Goal: Communication & Community: Answer question/provide support

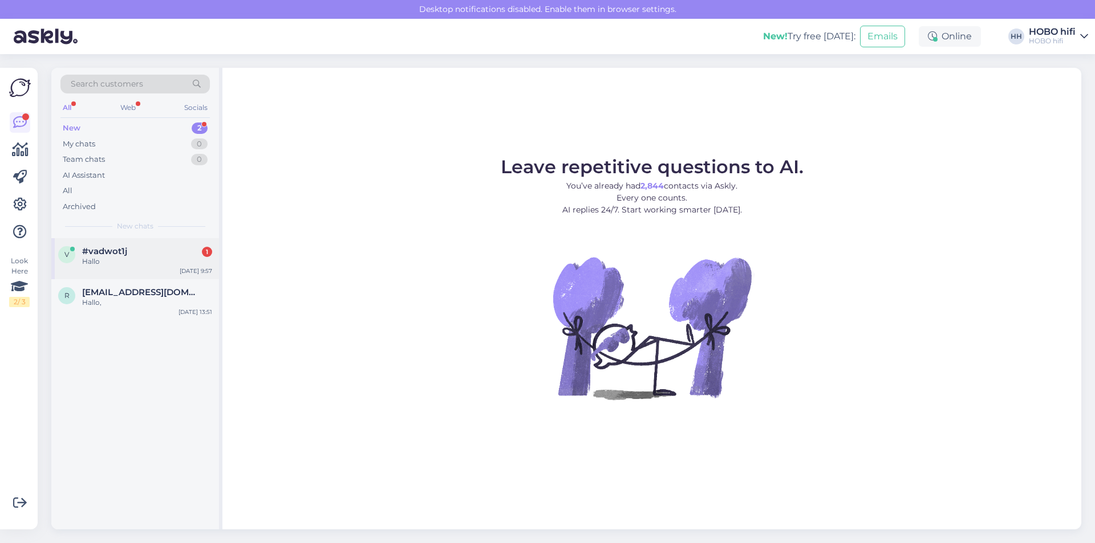
click at [91, 261] on div "Hallo" at bounding box center [147, 262] width 130 height 10
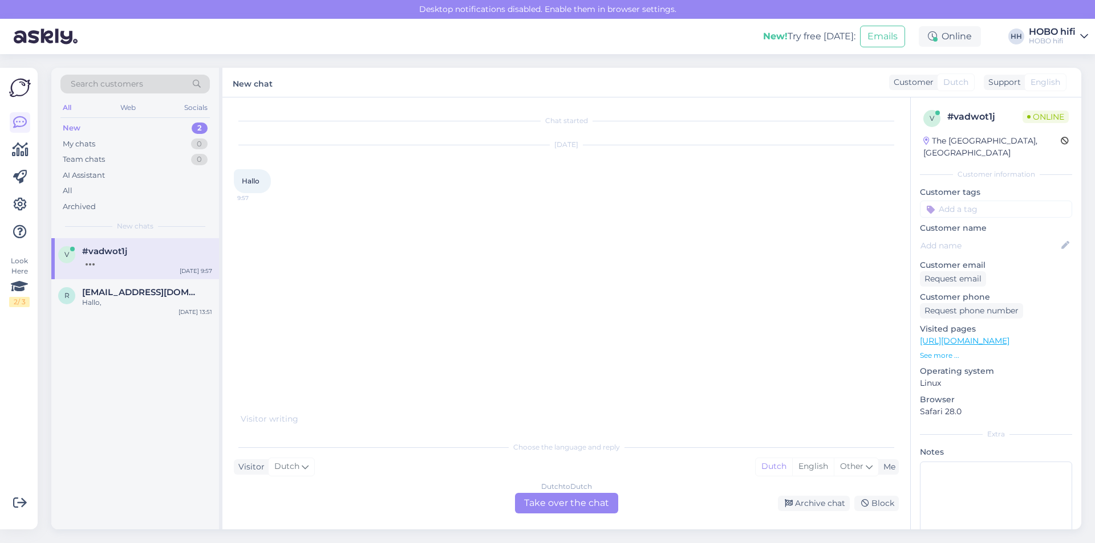
click at [548, 498] on div "Dutch to Dutch Take over the chat" at bounding box center [566, 503] width 103 height 21
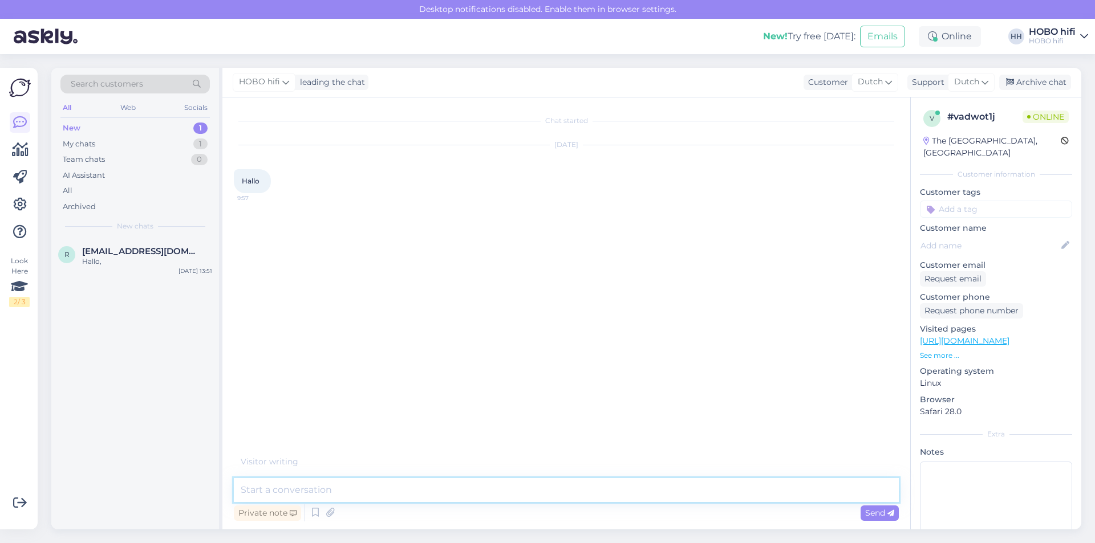
click at [320, 493] on textarea at bounding box center [566, 490] width 665 height 24
type textarea "Goedemorgen, waarmee kan ik je helpen?"
click at [120, 251] on span "[EMAIL_ADDRESS][DOMAIN_NAME]" at bounding box center [141, 251] width 119 height 10
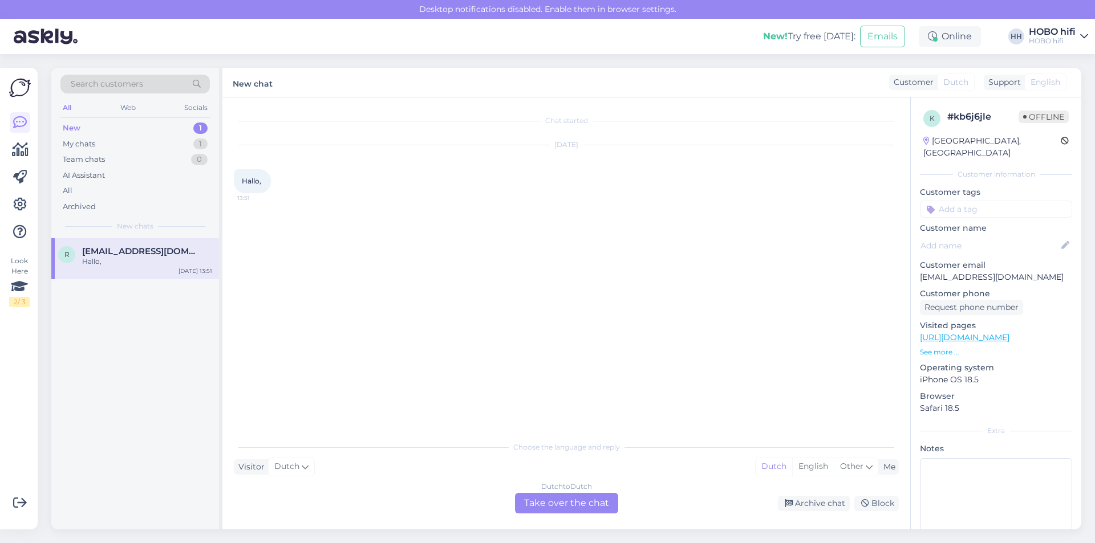
click at [70, 128] on div "New" at bounding box center [72, 128] width 18 height 11
click at [90, 145] on div "My chats" at bounding box center [79, 144] width 32 height 11
click at [98, 270] on div "Goedemorgen, waarmee kan ik je helpen?" at bounding box center [147, 267] width 130 height 21
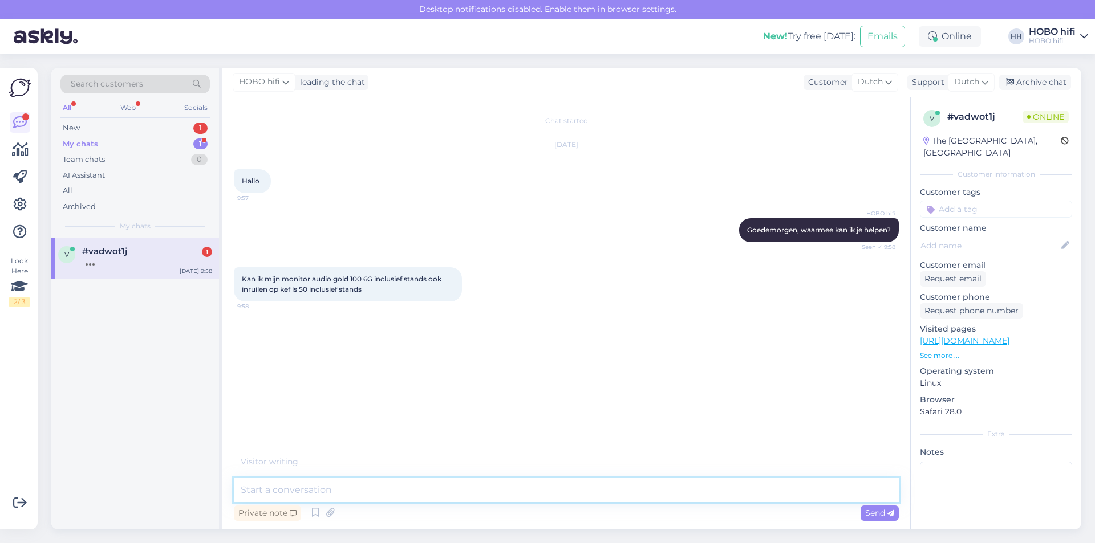
click at [313, 493] on textarea at bounding box center [566, 490] width 665 height 24
type textarea "H"
type textarea "M"
type textarea "Wij zijn geen dealer van Kef. Met dit merk kan ik je helaas niet helpen."
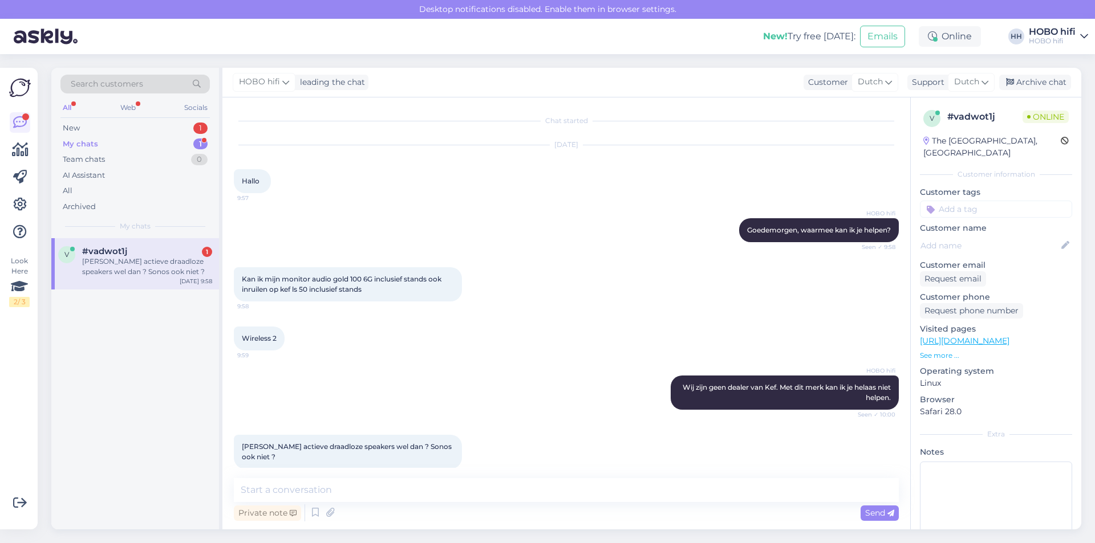
scroll to position [3, 0]
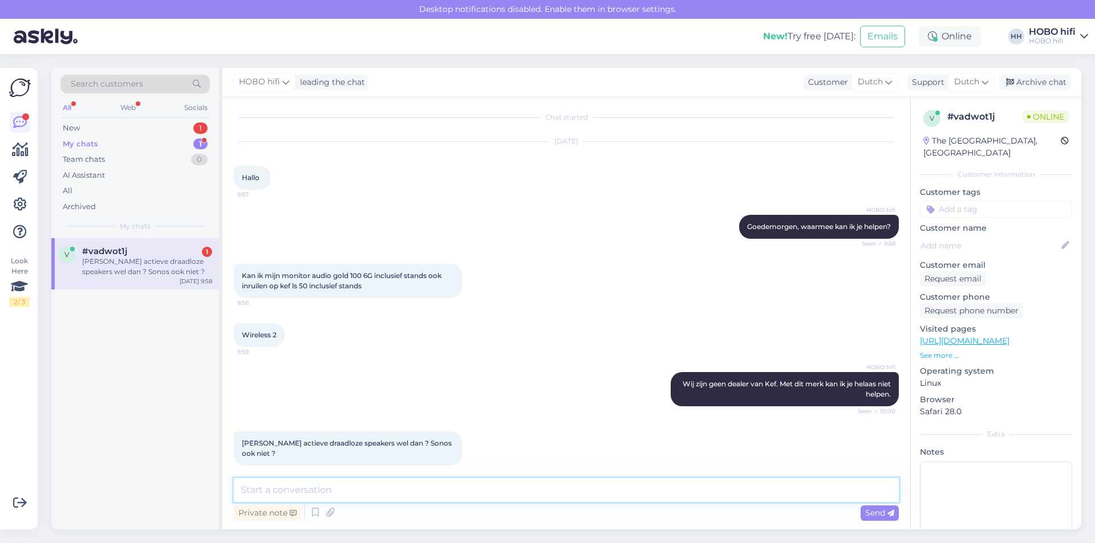
click at [304, 490] on textarea at bounding box center [566, 490] width 665 height 24
paste textarea "[URL][DOMAIN_NAME]"
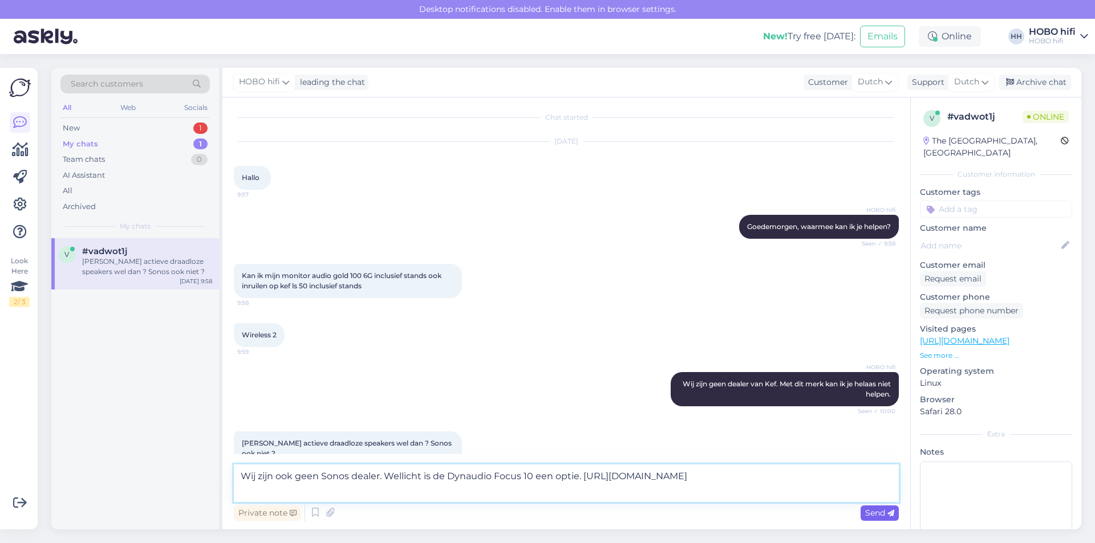
type textarea "Wij zijn ook geen Sonos dealer. Wellicht is de Dynaudio Focus 10 een optie. [UR…"
click at [875, 510] on span "Send" at bounding box center [879, 513] width 29 height 10
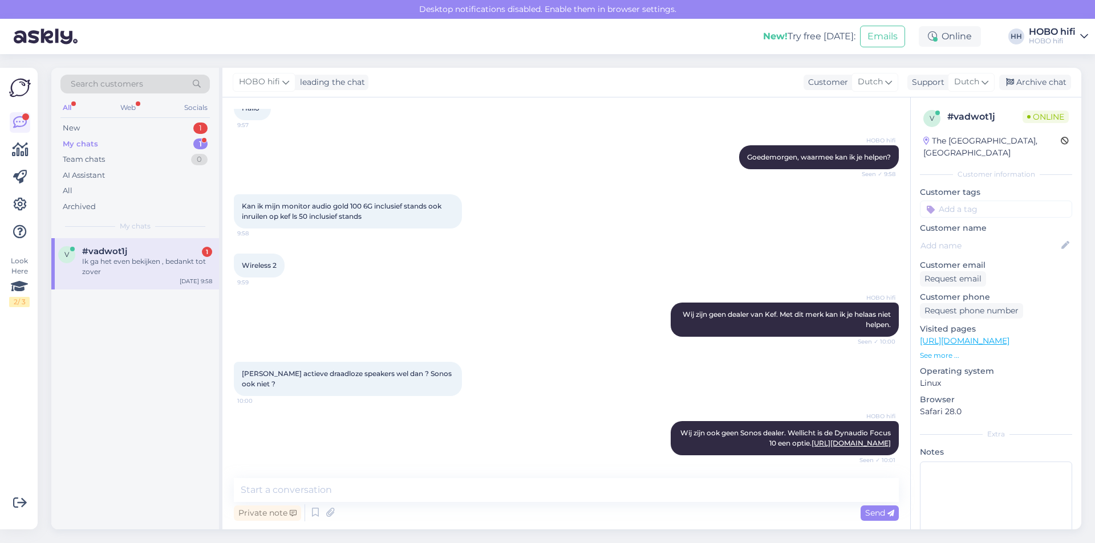
scroll to position [122, 0]
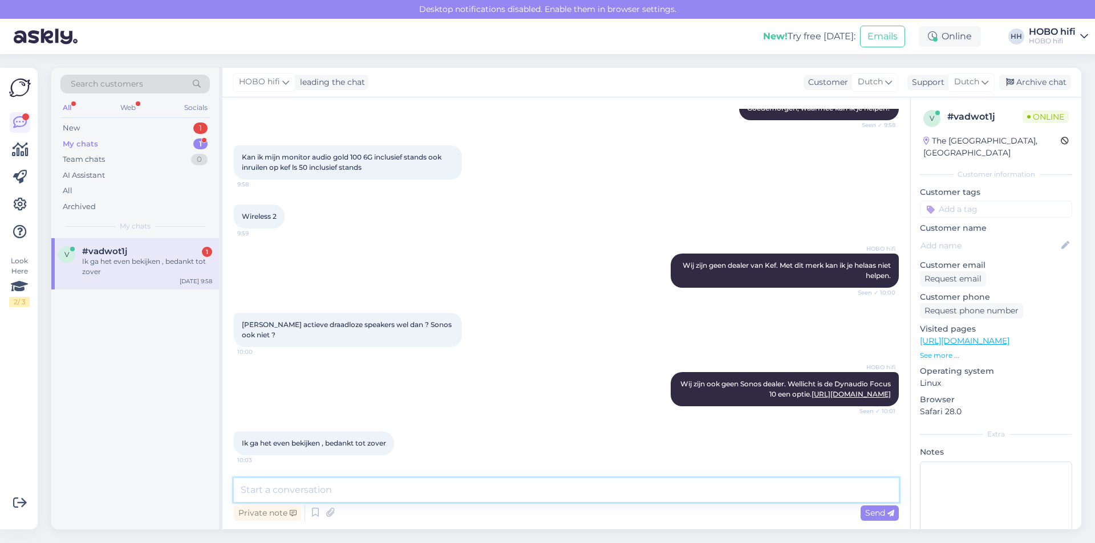
click at [265, 492] on textarea at bounding box center [566, 490] width 665 height 24
type textarea "Graag gedaan en nog een fijne dag!"
click at [868, 513] on span "Send" at bounding box center [879, 513] width 29 height 10
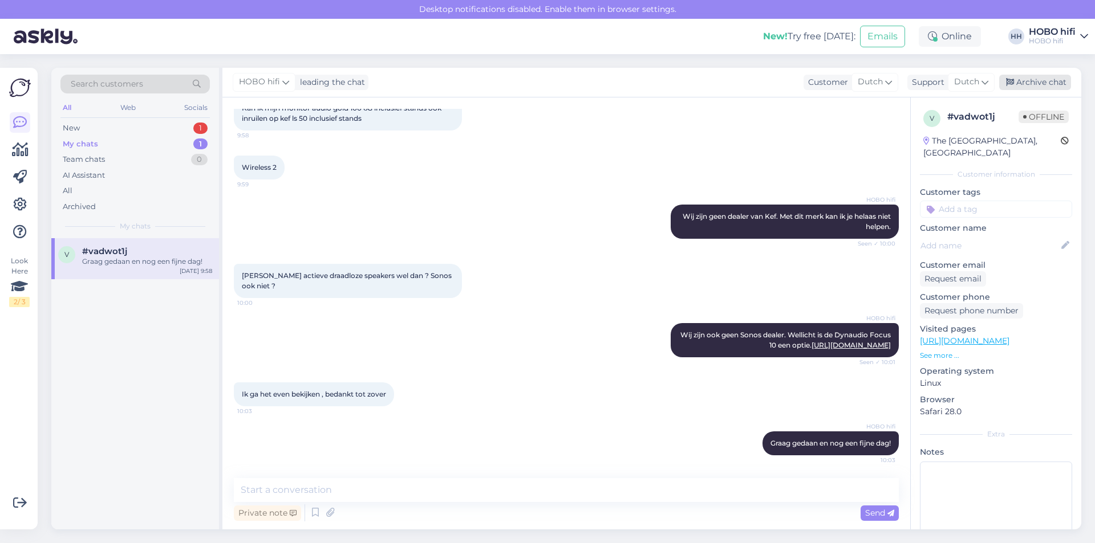
click at [1039, 86] on div "Archive chat" at bounding box center [1035, 82] width 72 height 15
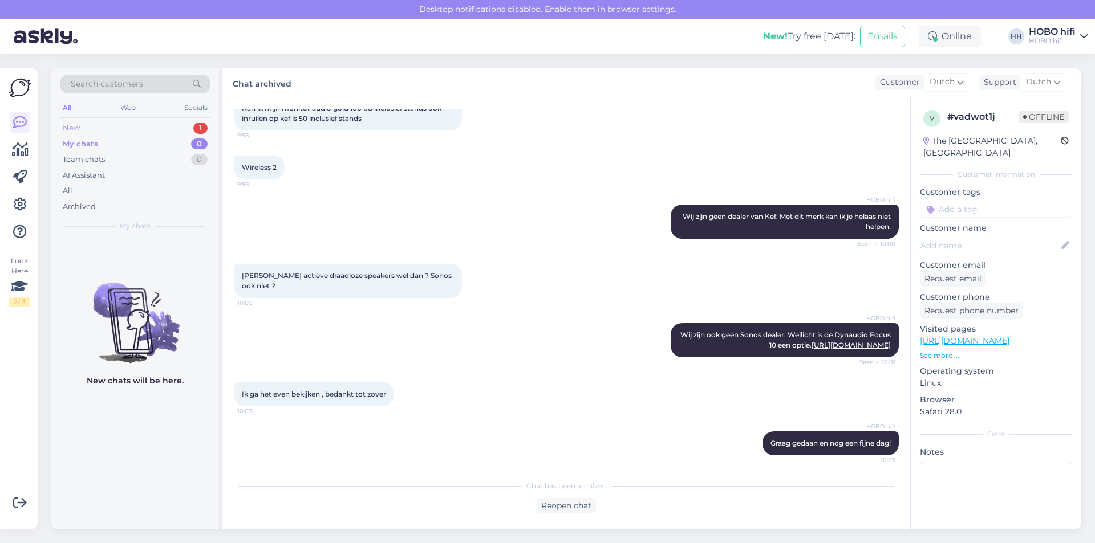
click at [84, 124] on div "New 1" at bounding box center [134, 128] width 149 height 16
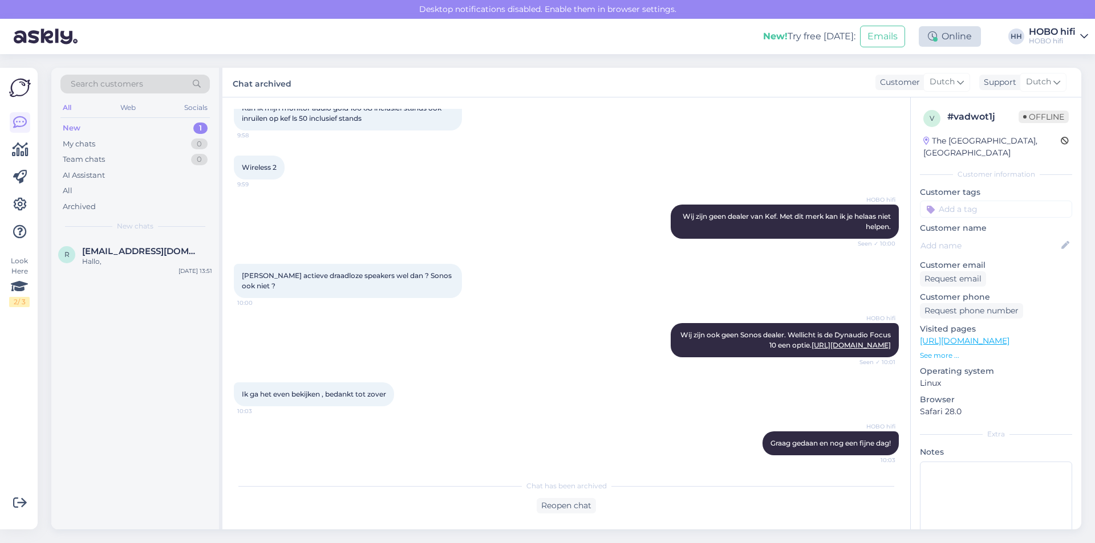
click at [971, 41] on div "Online" at bounding box center [949, 36] width 62 height 21
click at [959, 83] on button "1 hour" at bounding box center [954, 80] width 33 height 13
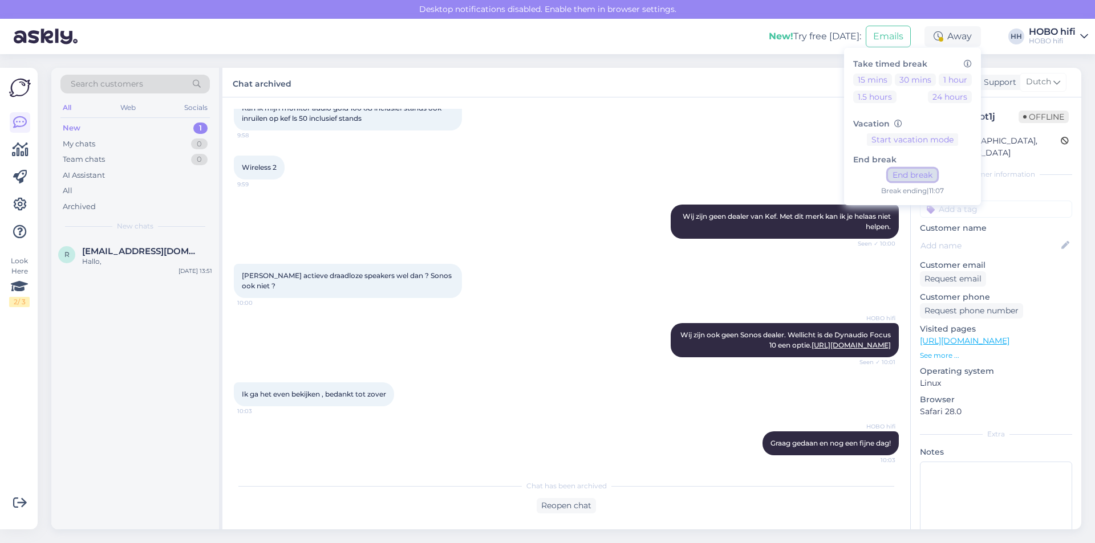
click at [908, 180] on button "End break" at bounding box center [912, 175] width 49 height 13
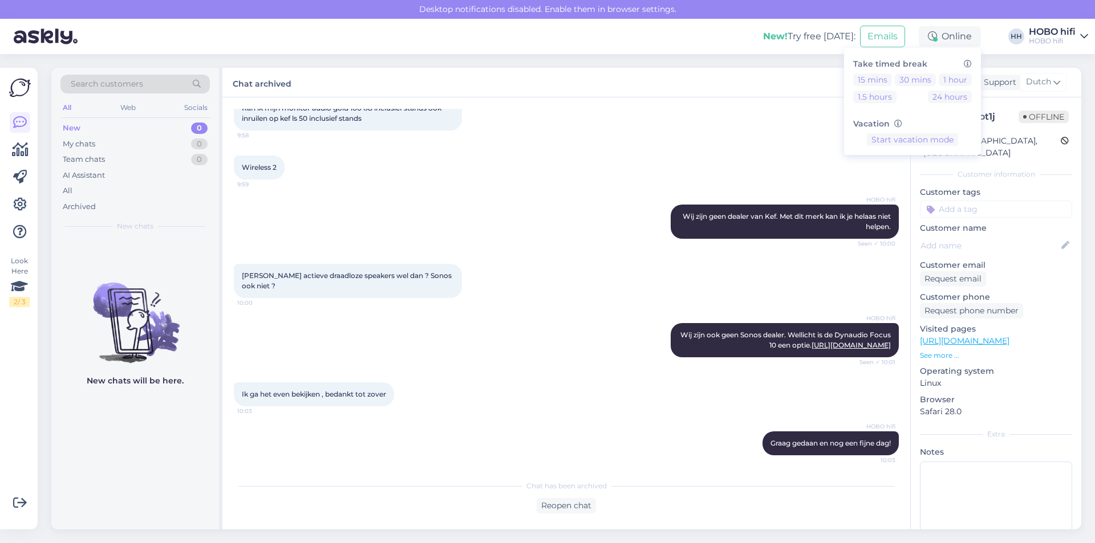
click at [70, 128] on div "New" at bounding box center [72, 128] width 18 height 11
click at [938, 36] on div "Online" at bounding box center [949, 36] width 62 height 21
click at [954, 77] on button "1 hour" at bounding box center [954, 80] width 33 height 13
